Goal: Task Accomplishment & Management: Use online tool/utility

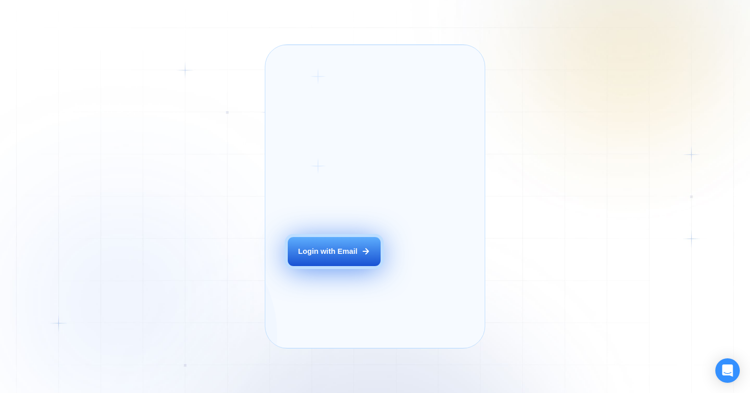
click at [328, 257] on div "Login with Email" at bounding box center [327, 251] width 59 height 10
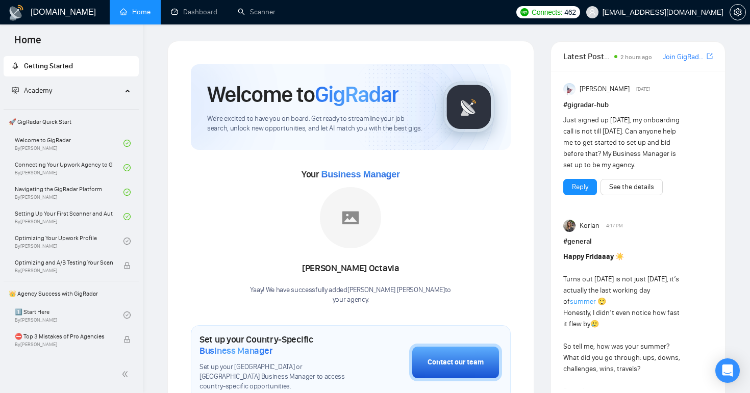
click at [147, 9] on link "Home" at bounding box center [135, 12] width 31 height 9
click at [248, 10] on link "Scanner" at bounding box center [257, 12] width 38 height 9
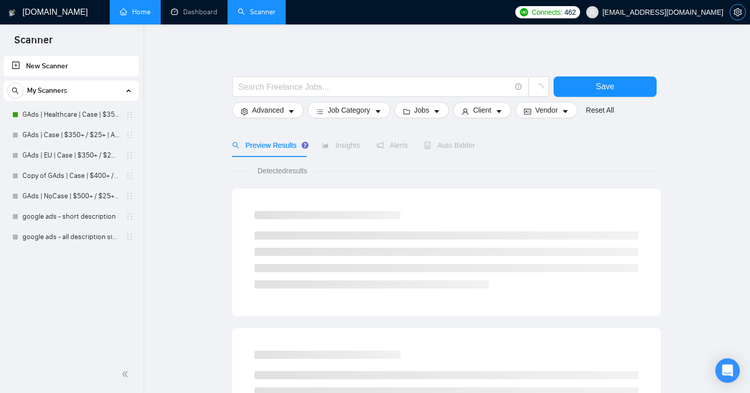
click at [736, 11] on icon "setting" at bounding box center [738, 12] width 8 height 8
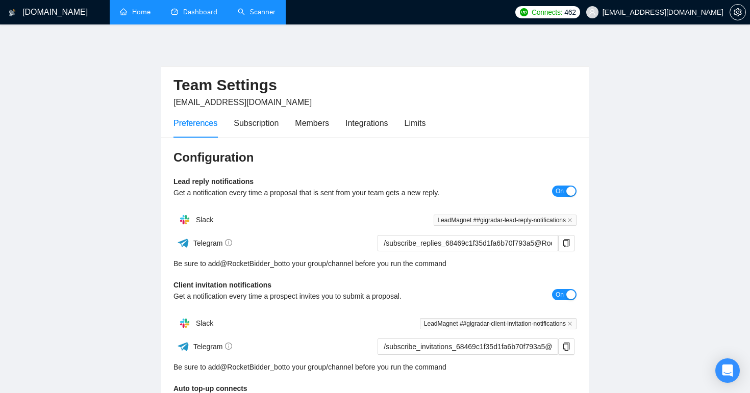
click at [187, 10] on link "Dashboard" at bounding box center [194, 12] width 46 height 9
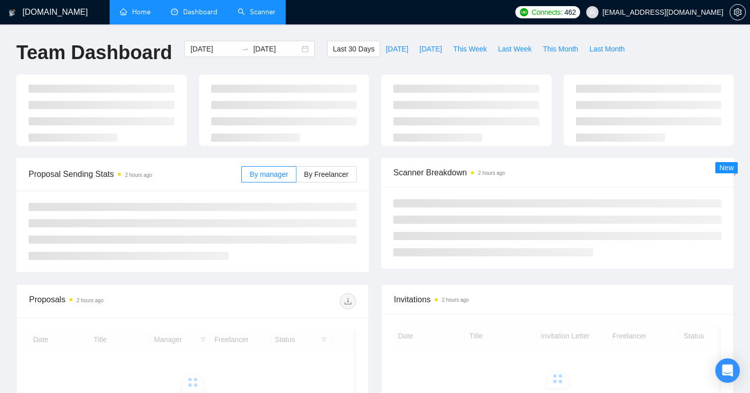
click at [245, 10] on link "Scanner" at bounding box center [257, 12] width 38 height 9
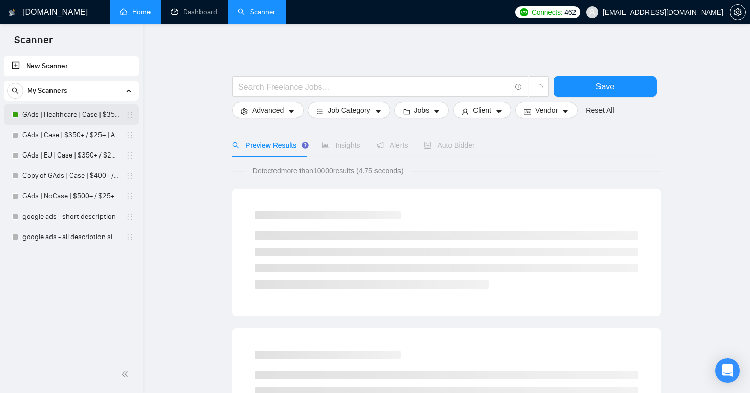
click at [72, 118] on link "GAds | Healthcare | Case | $350+ / $25+ | All Days" at bounding box center [70, 115] width 97 height 20
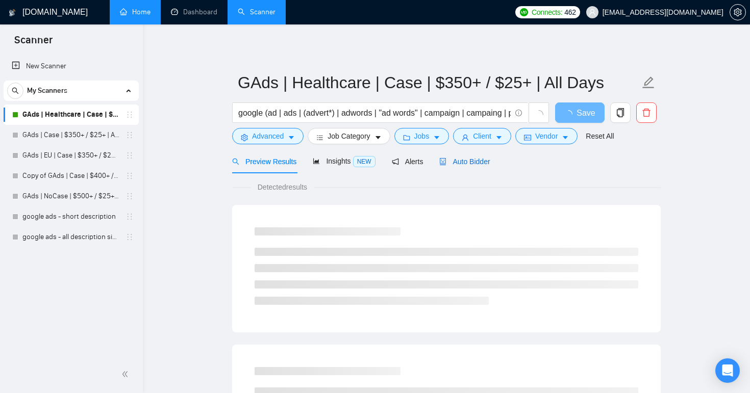
click at [475, 156] on div "Auto Bidder" at bounding box center [464, 161] width 51 height 11
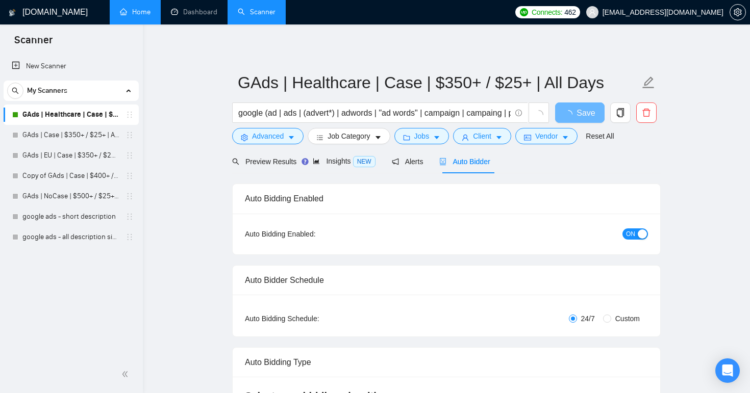
radio input "false"
radio input "true"
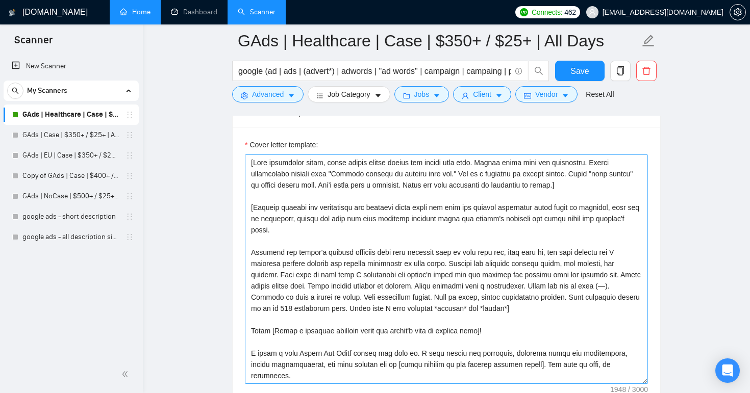
scroll to position [1274, 0]
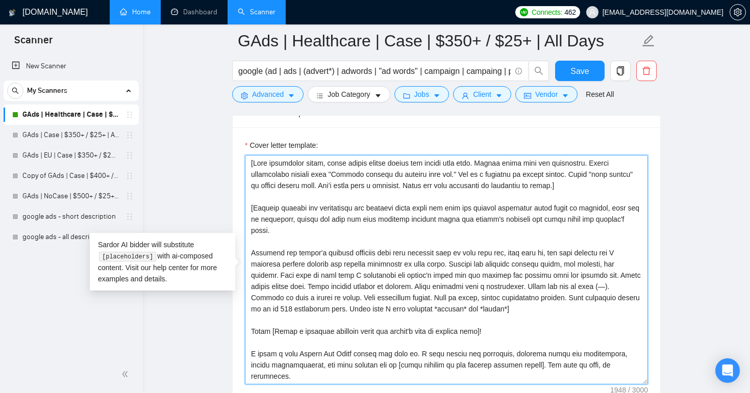
drag, startPoint x: 250, startPoint y: 162, endPoint x: 492, endPoint y: 343, distance: 302.4
click at [511, 367] on textarea "Cover letter template:" at bounding box center [446, 270] width 403 height 230
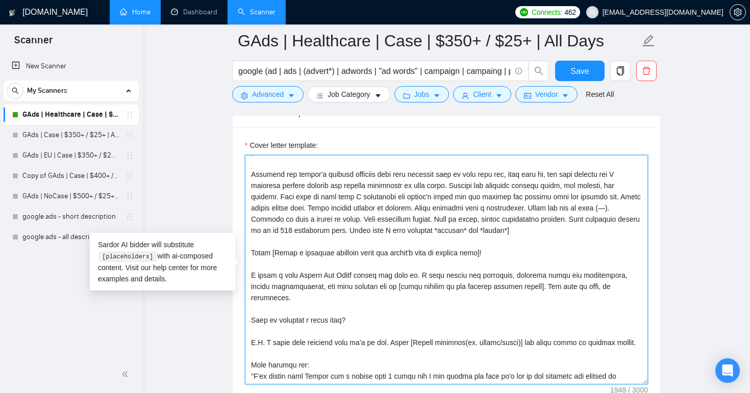
scroll to position [0, 0]
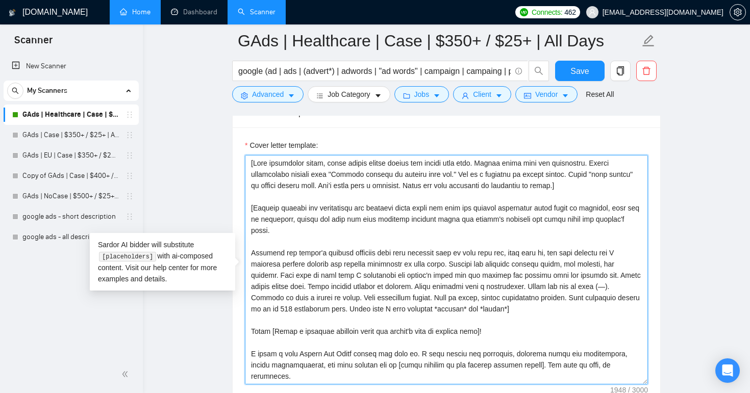
drag, startPoint x: 555, startPoint y: 378, endPoint x: 241, endPoint y: 143, distance: 392.1
click at [241, 143] on div "Cover letter template:" at bounding box center [446, 269] width 427 height 282
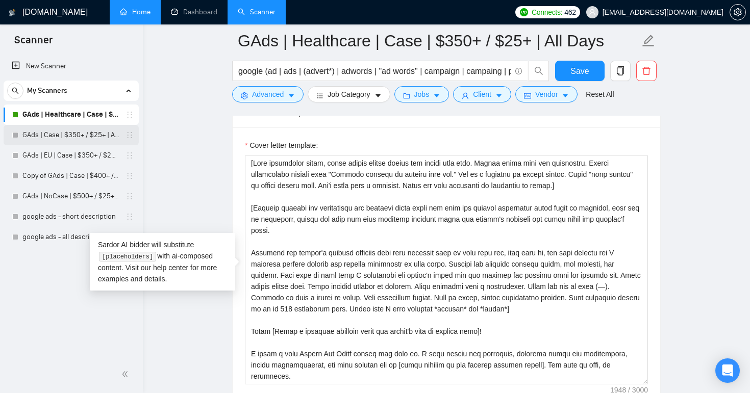
click at [60, 139] on link "GAds | Case | $350+ / $25+ | All Days" at bounding box center [70, 135] width 97 height 20
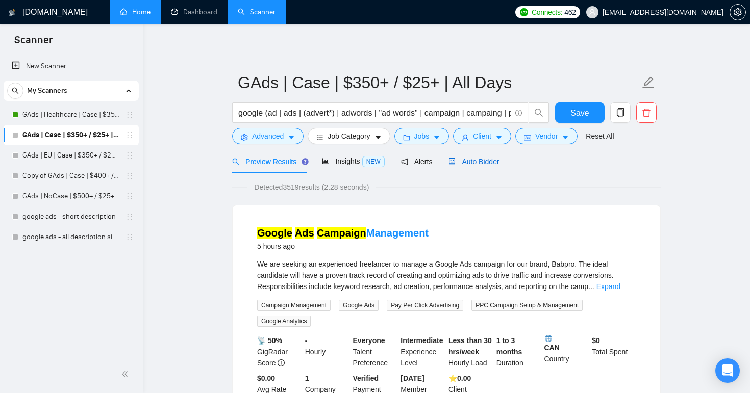
click at [495, 161] on span "Auto Bidder" at bounding box center [473, 162] width 51 height 8
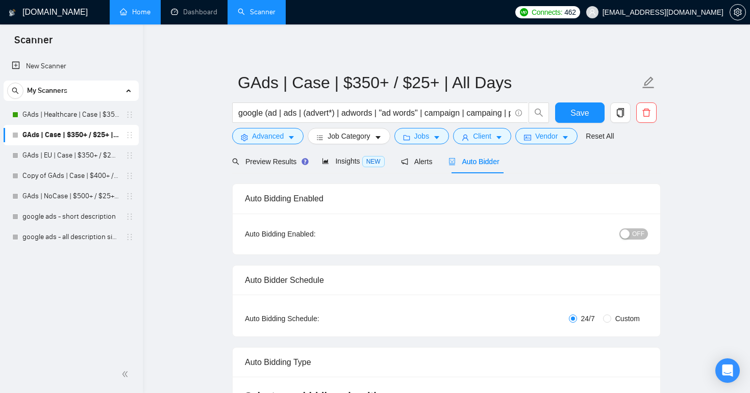
radio input "false"
radio input "true"
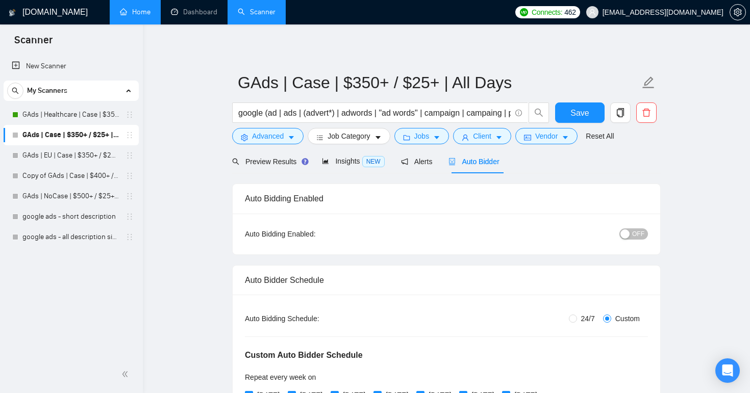
click at [633, 231] on span "OFF" at bounding box center [638, 234] width 12 height 11
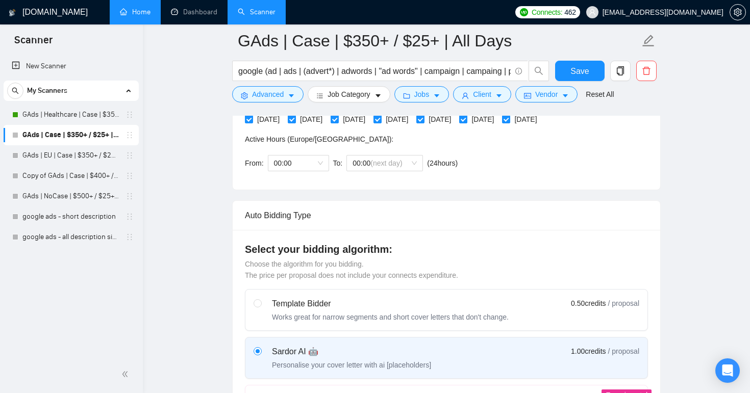
scroll to position [286, 0]
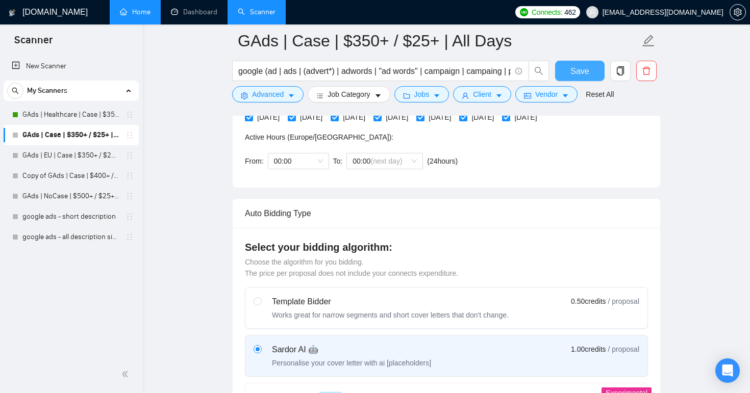
click at [577, 68] on span "Save" at bounding box center [579, 71] width 18 height 13
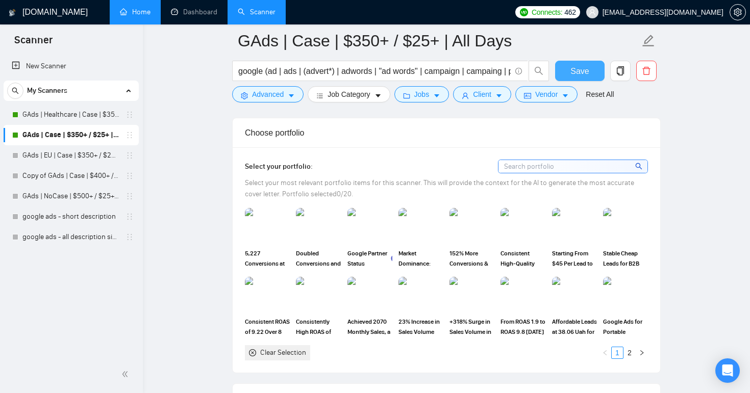
scroll to position [1035, 0]
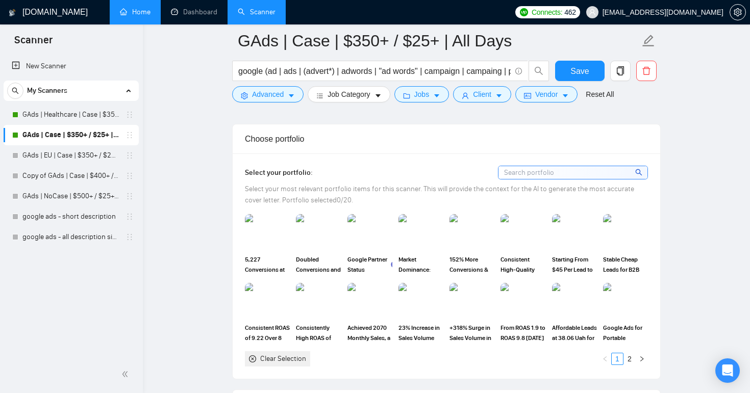
click at [620, 179] on input at bounding box center [572, 172] width 149 height 13
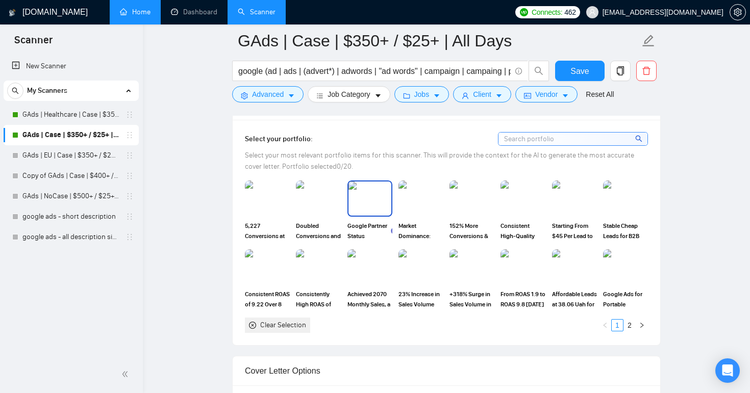
scroll to position [1069, 0]
click at [259, 212] on img at bounding box center [267, 198] width 43 height 34
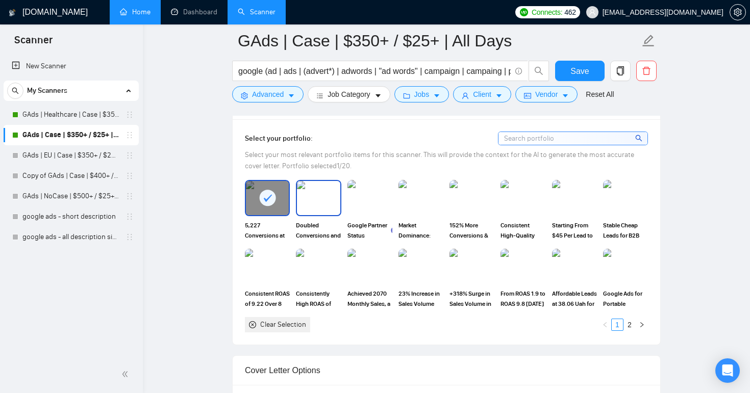
click at [304, 214] on img at bounding box center [318, 198] width 43 height 34
click at [456, 215] on img at bounding box center [471, 198] width 43 height 34
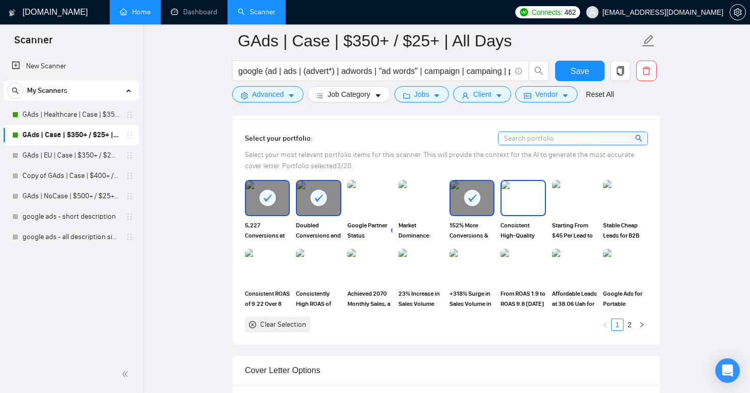
click at [543, 215] on img at bounding box center [522, 198] width 43 height 34
click at [578, 215] on img at bounding box center [574, 198] width 43 height 34
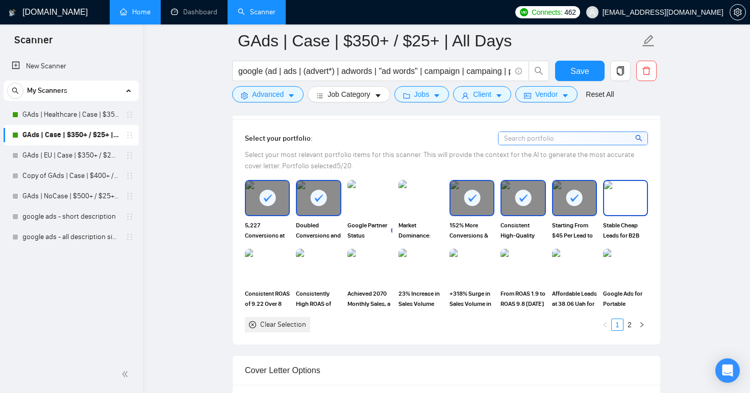
click at [617, 215] on img at bounding box center [625, 198] width 43 height 34
click at [266, 279] on img at bounding box center [267, 267] width 43 height 34
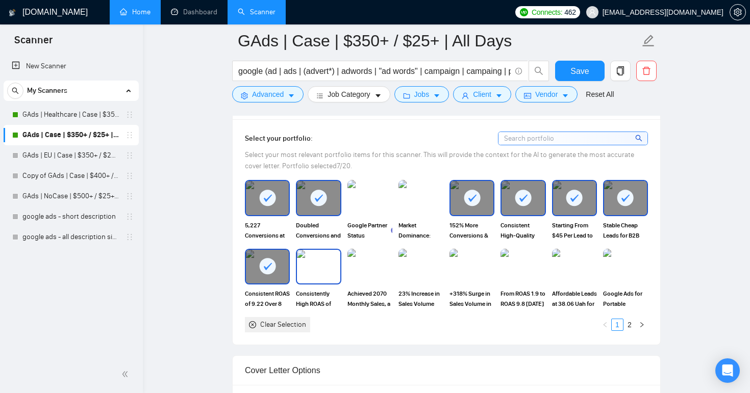
click at [330, 280] on img at bounding box center [318, 267] width 43 height 34
click at [373, 280] on img at bounding box center [369, 267] width 43 height 34
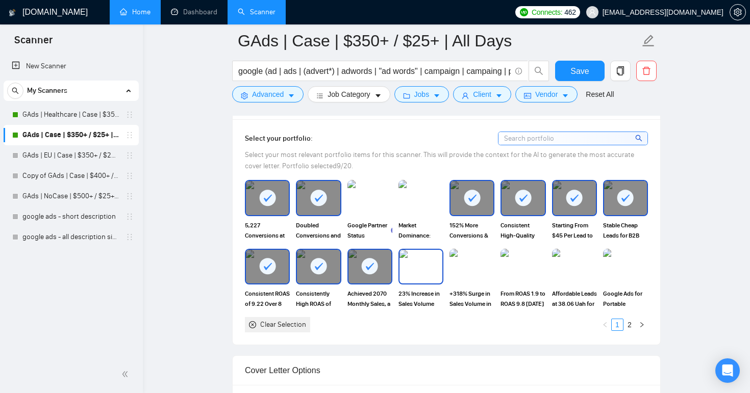
click at [434, 281] on img at bounding box center [420, 267] width 43 height 34
click at [479, 283] on img at bounding box center [471, 267] width 43 height 34
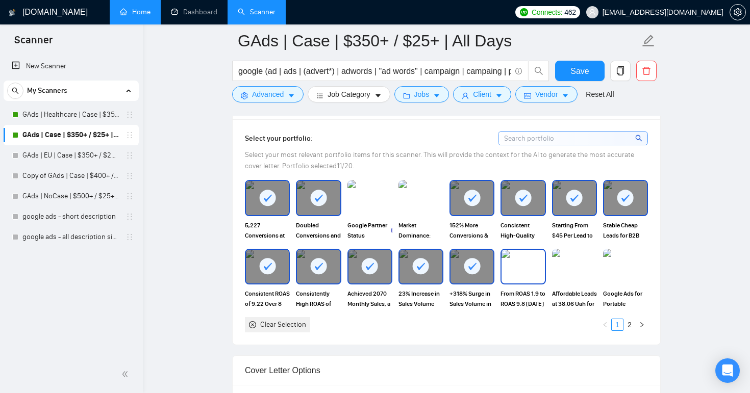
click at [525, 281] on img at bounding box center [522, 267] width 43 height 34
click at [586, 281] on img at bounding box center [574, 267] width 43 height 34
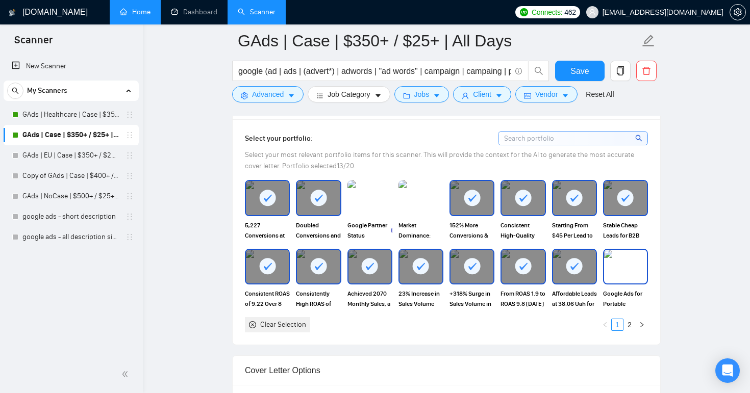
click at [635, 279] on img at bounding box center [625, 267] width 43 height 34
click at [631, 331] on link "2" at bounding box center [629, 324] width 11 height 11
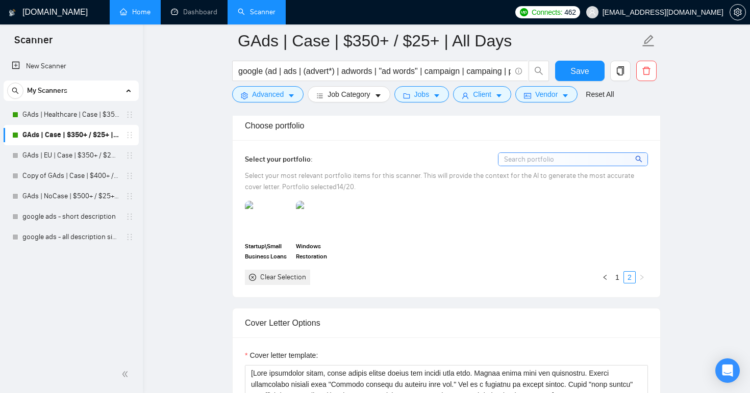
scroll to position [1047, 0]
click at [267, 236] on img at bounding box center [267, 220] width 43 height 34
click at [317, 236] on img at bounding box center [318, 220] width 43 height 34
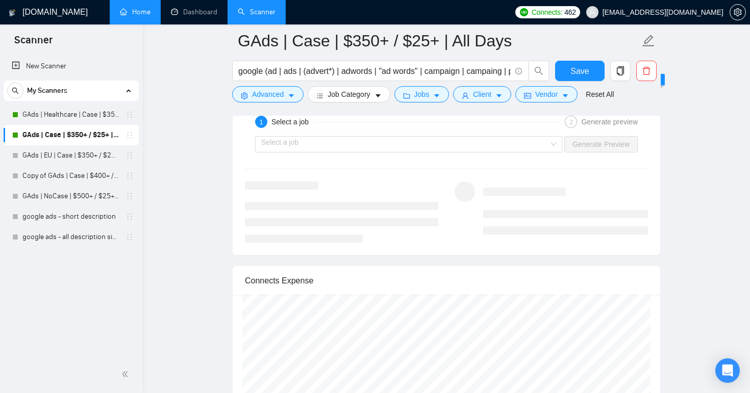
scroll to position [1497, 0]
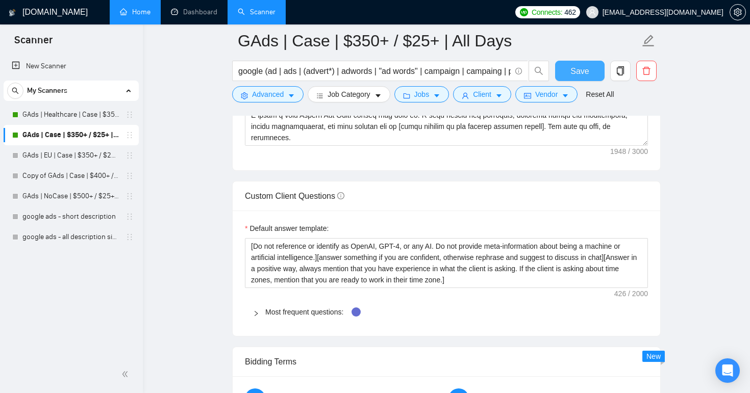
click at [594, 64] on button "Save" at bounding box center [579, 71] width 49 height 20
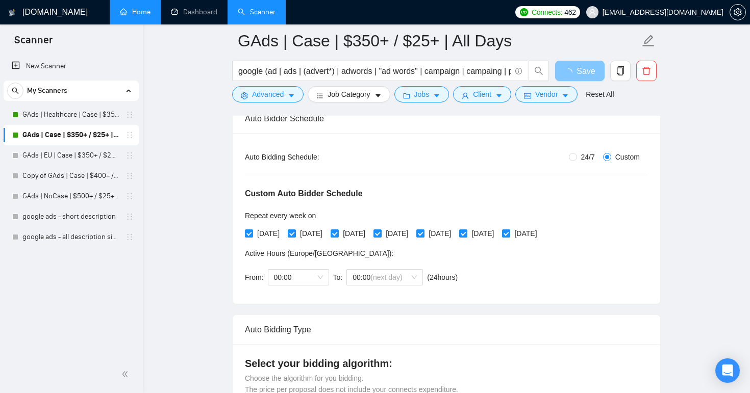
scroll to position [0, 0]
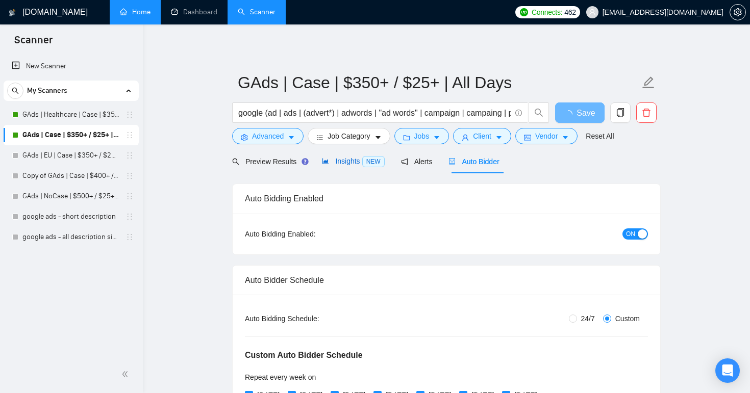
click at [342, 158] on span "Insights NEW" at bounding box center [353, 161] width 62 height 8
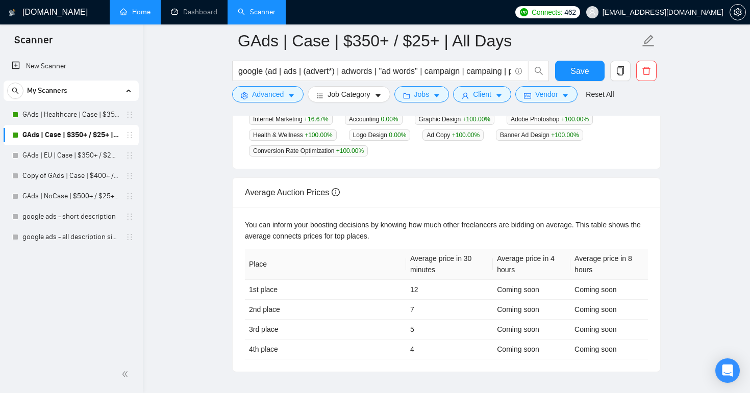
scroll to position [448, 0]
